Goal: Task Accomplishment & Management: Manage account settings

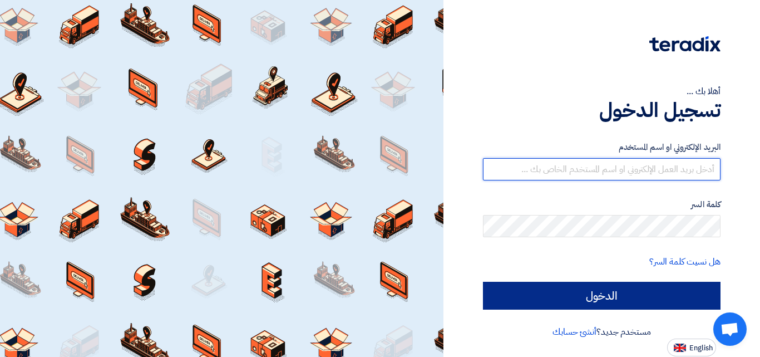
type input "[EMAIL_ADDRESS][DOMAIN_NAME]"
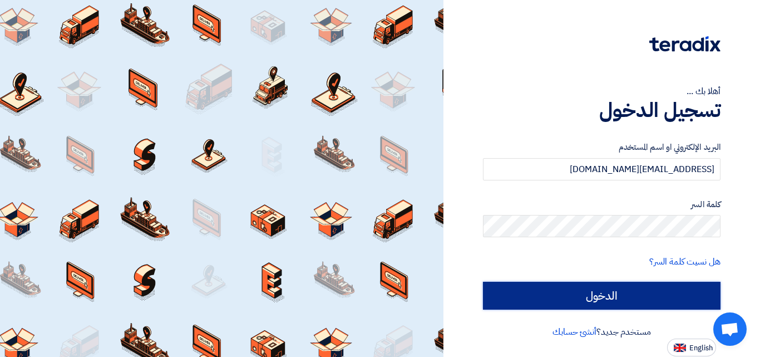
drag, startPoint x: 622, startPoint y: 298, endPoint x: 618, endPoint y: 303, distance: 6.3
click at [622, 298] on input "الدخول" at bounding box center [602, 296] width 238 height 28
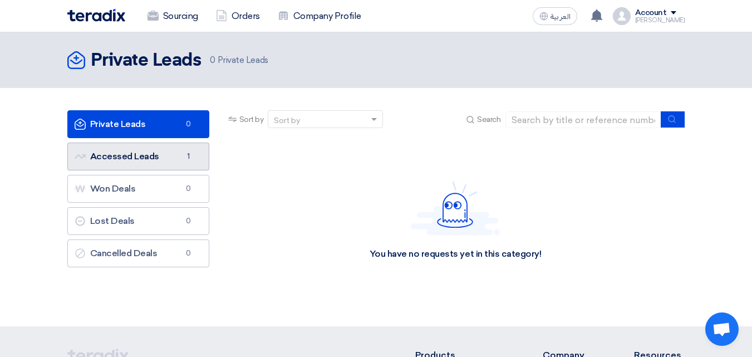
click at [129, 164] on link "Accessed Leads Accessed Leads 1" at bounding box center [138, 157] width 142 height 28
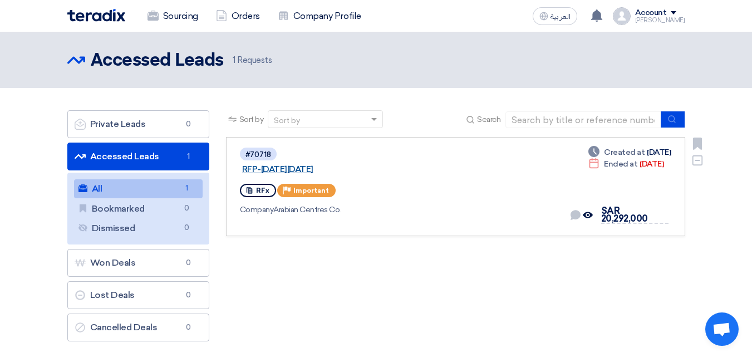
click at [331, 164] on link "RFP-[DATE][DATE]" at bounding box center [381, 169] width 278 height 10
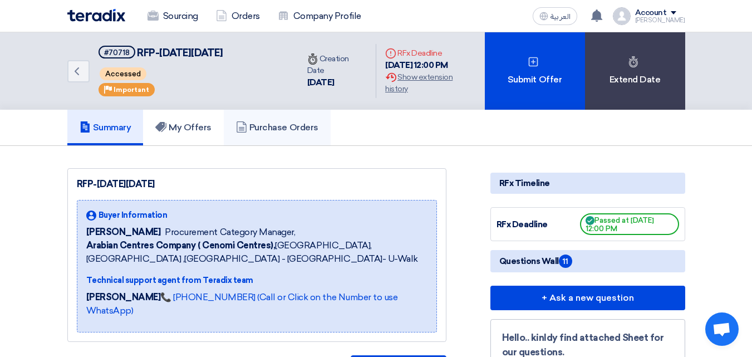
click at [274, 131] on h5 "Purchase Orders" at bounding box center [277, 127] width 82 height 11
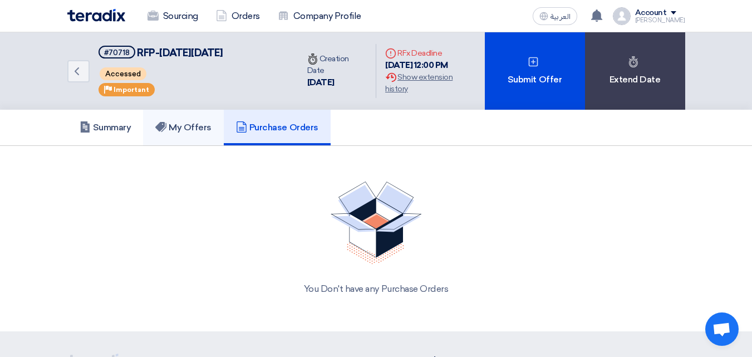
click at [177, 131] on h5 "My Offers" at bounding box center [183, 127] width 56 height 11
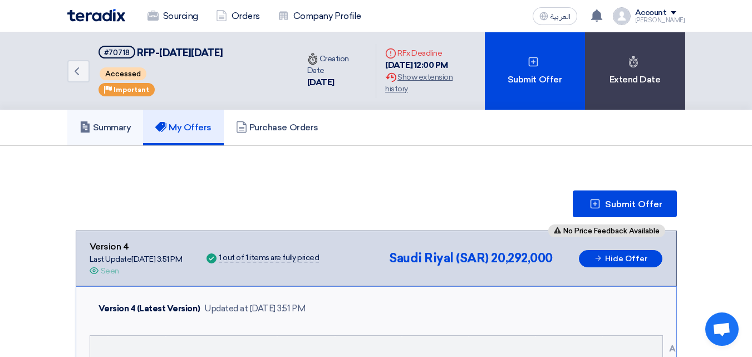
click at [88, 130] on use at bounding box center [84, 126] width 9 height 11
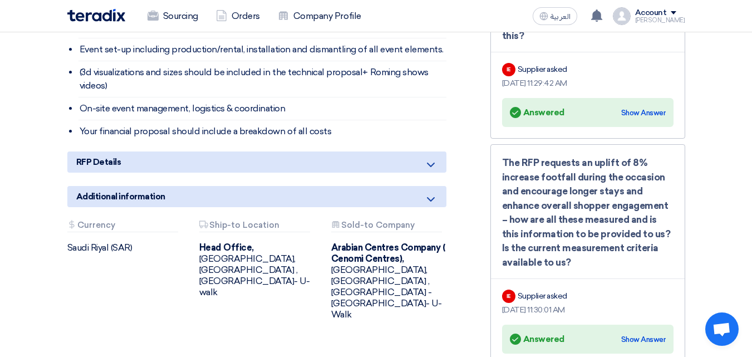
scroll to position [891, 0]
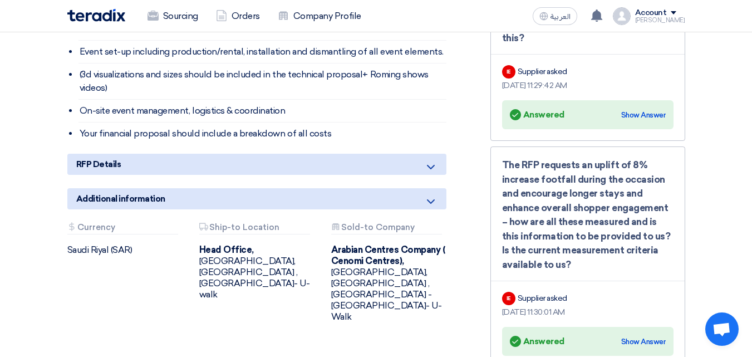
click at [433, 167] on icon at bounding box center [430, 166] width 13 height 13
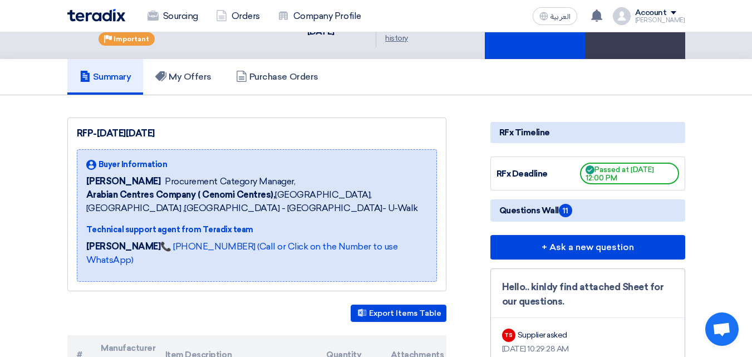
scroll to position [0, 0]
